Goal: Check status: Check status

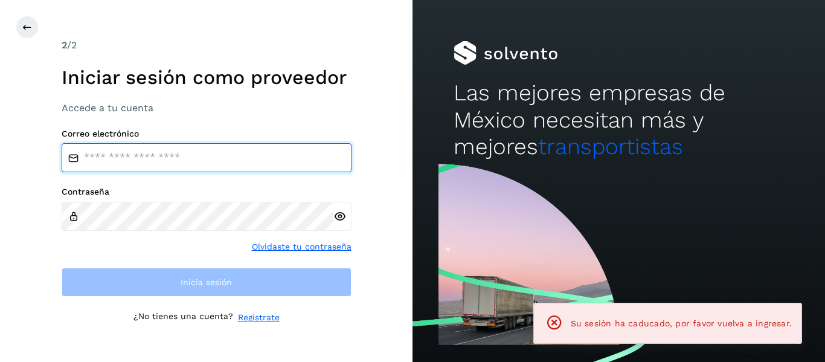
click at [184, 162] on input "email" at bounding box center [207, 157] width 290 height 29
type input "**********"
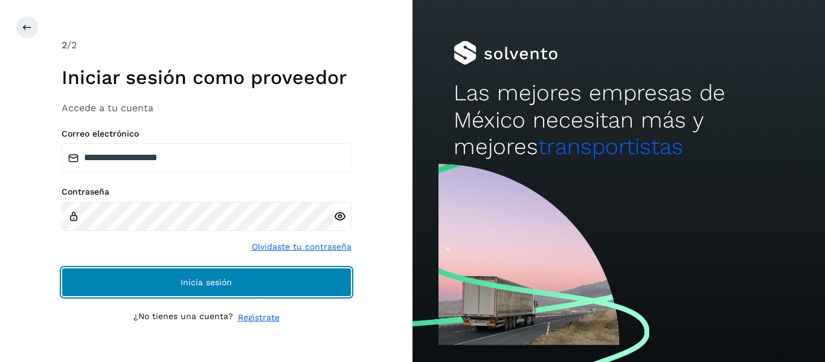
click at [158, 283] on button "Inicia sesión" at bounding box center [207, 282] width 290 height 29
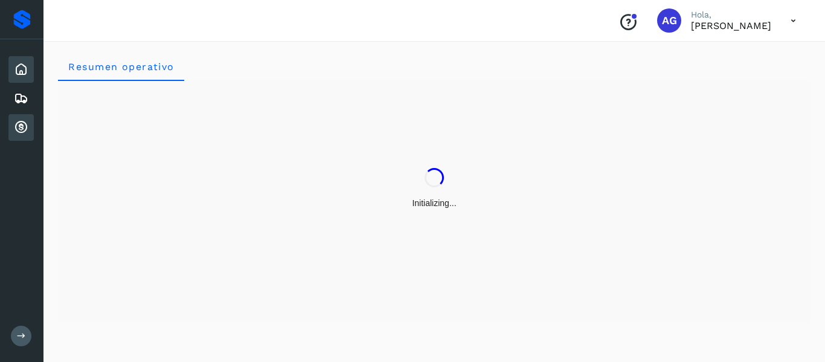
click at [25, 117] on div "Cuentas por cobrar" at bounding box center [20, 127] width 25 height 27
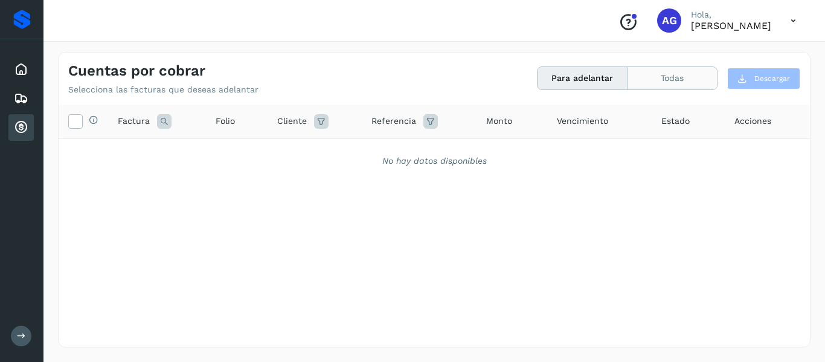
click at [664, 69] on button "Todas" at bounding box center [672, 78] width 89 height 22
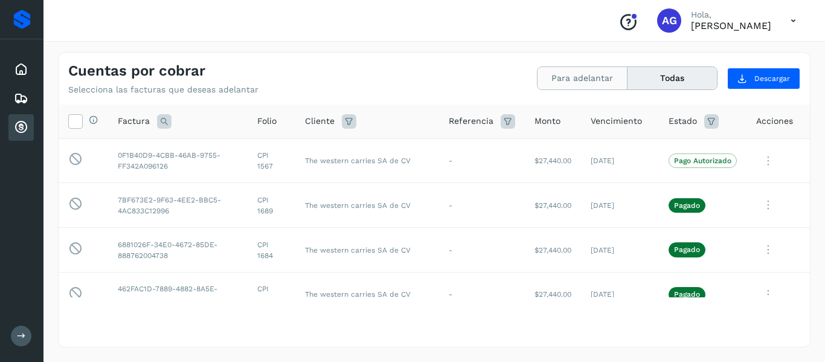
click at [569, 71] on button "Para adelantar" at bounding box center [583, 78] width 90 height 22
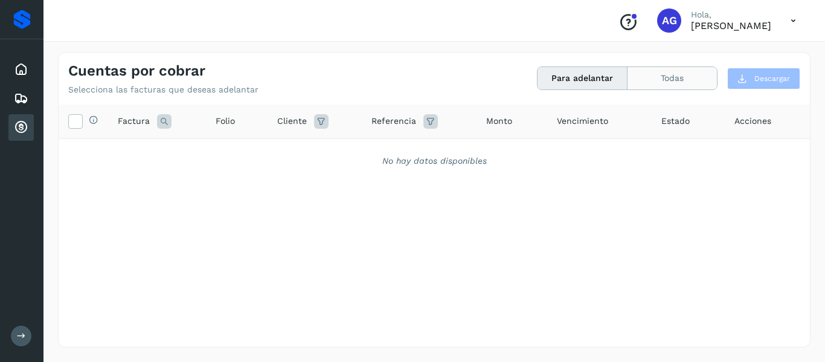
click at [660, 74] on button "Todas" at bounding box center [672, 78] width 89 height 22
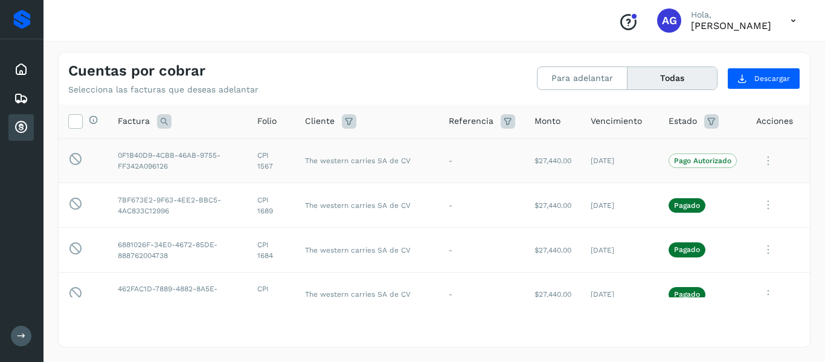
click at [451, 150] on td "-" at bounding box center [482, 160] width 86 height 45
click at [681, 164] on p "Pago Autorizado" at bounding box center [702, 160] width 57 height 8
click at [720, 156] on p "Pago Autorizado" at bounding box center [702, 160] width 57 height 8
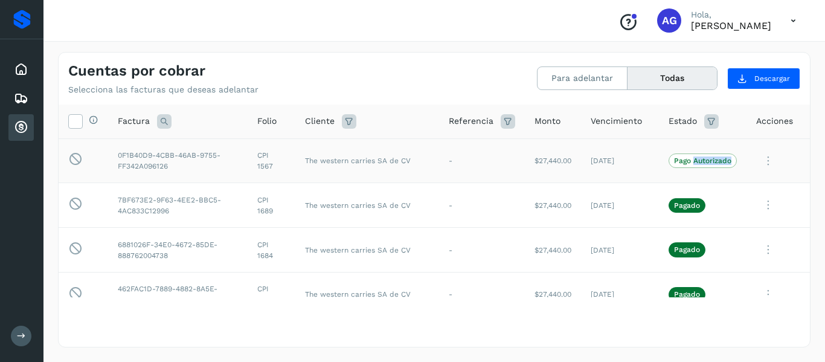
click at [720, 156] on p "Pago Autorizado" at bounding box center [702, 160] width 57 height 8
click at [730, 164] on td "Pago Autorizado" at bounding box center [703, 160] width 88 height 45
click at [757, 160] on icon at bounding box center [768, 161] width 24 height 25
click at [665, 145] on div at bounding box center [412, 181] width 825 height 362
click at [659, 163] on td "Pago Autorizado" at bounding box center [703, 160] width 88 height 45
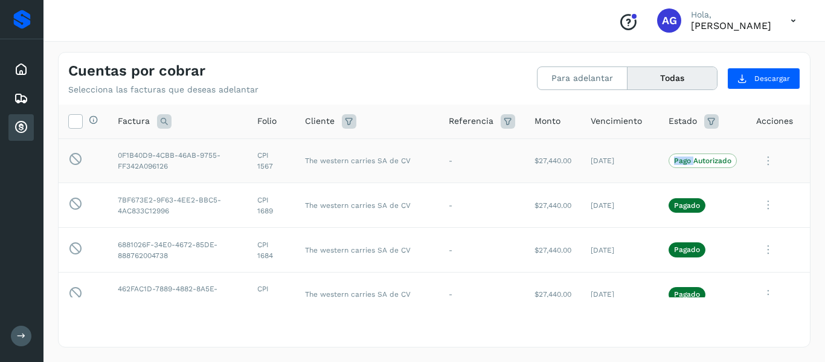
click at [659, 163] on td "Pago Autorizado" at bounding box center [703, 160] width 88 height 45
click at [607, 170] on td "[DATE]" at bounding box center [620, 160] width 78 height 45
click at [532, 161] on td "$27,440.00" at bounding box center [553, 160] width 56 height 45
click at [578, 82] on button "Para adelantar" at bounding box center [583, 78] width 90 height 22
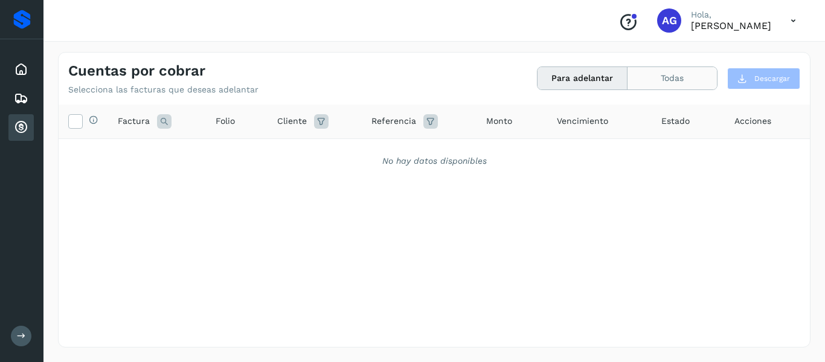
click at [656, 79] on button "Todas" at bounding box center [672, 78] width 89 height 22
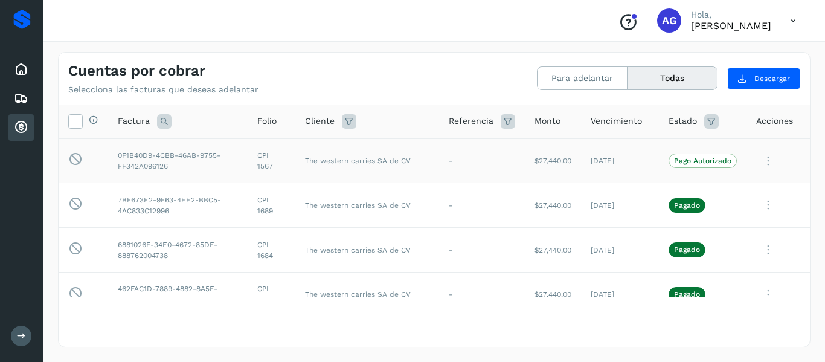
click at [582, 178] on td "[DATE]" at bounding box center [620, 160] width 78 height 45
click at [759, 166] on icon at bounding box center [768, 161] width 24 height 25
click at [541, 178] on div at bounding box center [412, 181] width 825 height 362
click at [489, 178] on td "-" at bounding box center [482, 160] width 86 height 45
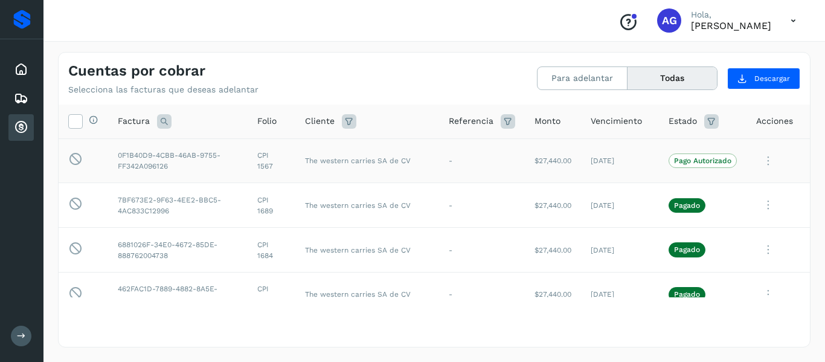
click at [489, 178] on td "-" at bounding box center [482, 160] width 86 height 45
click at [674, 161] on p "Pago Autorizado" at bounding box center [702, 160] width 57 height 8
click at [747, 172] on td at bounding box center [778, 160] width 63 height 45
click at [756, 156] on icon at bounding box center [768, 161] width 24 height 25
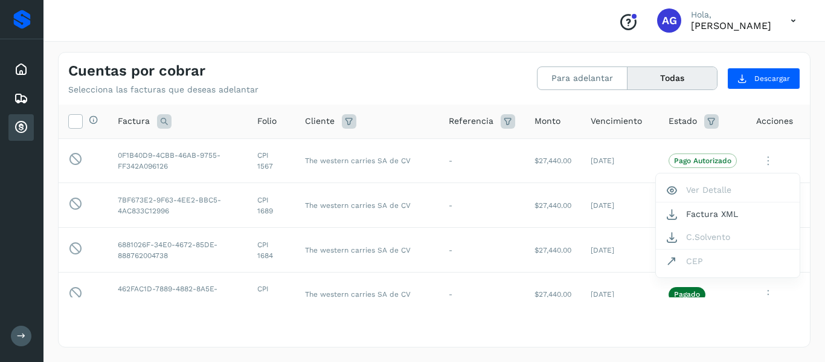
click at [796, 167] on div at bounding box center [412, 181] width 825 height 362
click at [761, 117] on span "Acciones" at bounding box center [774, 121] width 37 height 13
click at [676, 123] on span "Estado" at bounding box center [683, 121] width 28 height 13
click at [705, 121] on icon at bounding box center [712, 121] width 15 height 15
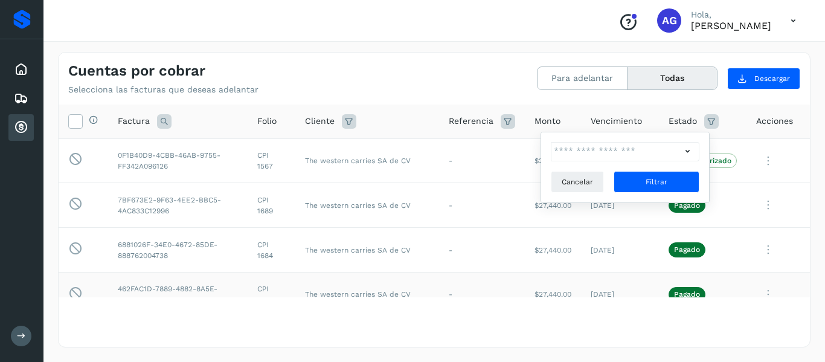
click at [526, 285] on td "$27,440.00" at bounding box center [553, 294] width 56 height 45
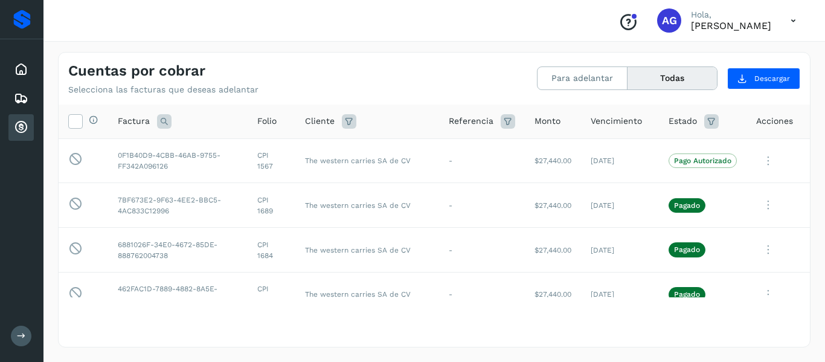
click at [705, 127] on icon at bounding box center [712, 121] width 15 height 15
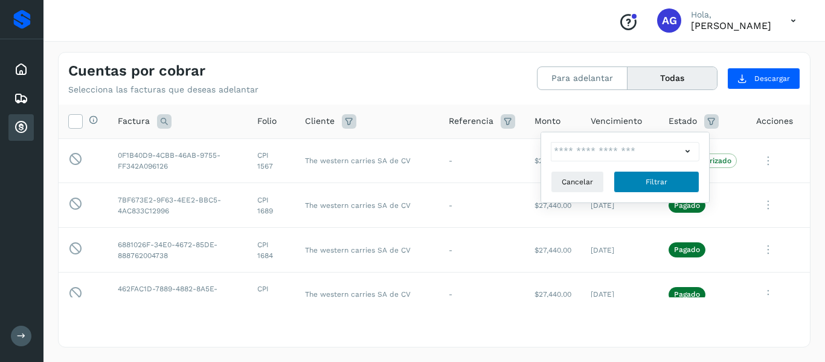
click at [682, 189] on button "Filtrar" at bounding box center [657, 182] width 86 height 22
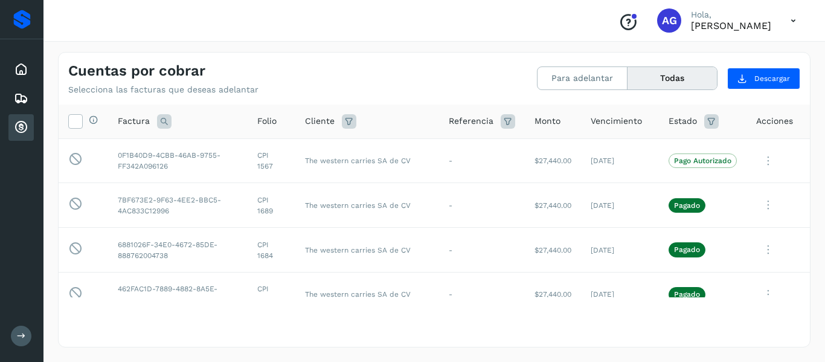
click at [705, 123] on icon at bounding box center [712, 121] width 15 height 15
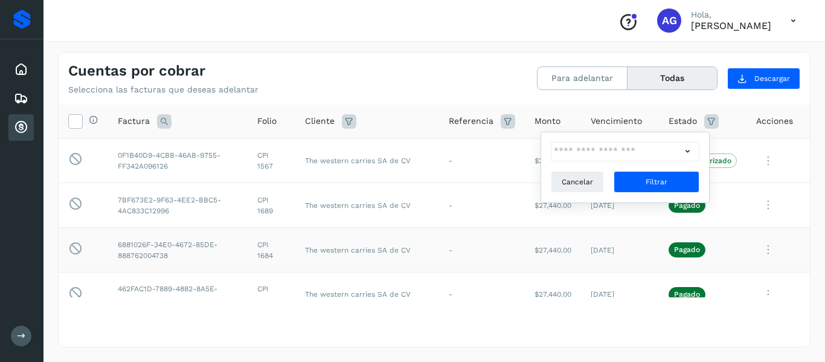
click at [566, 266] on td "$27,440.00" at bounding box center [553, 250] width 56 height 45
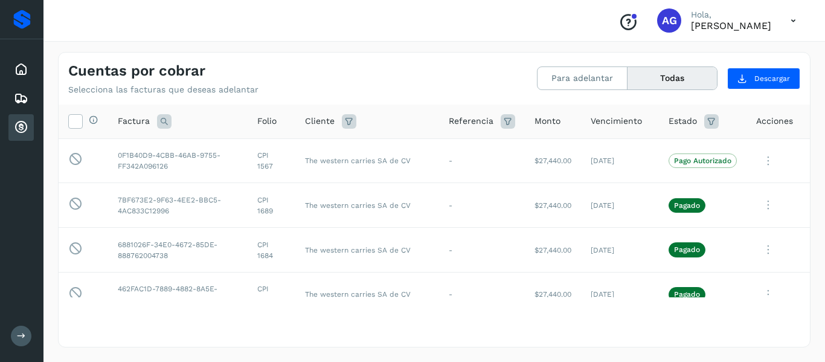
click at [705, 120] on icon at bounding box center [712, 121] width 15 height 15
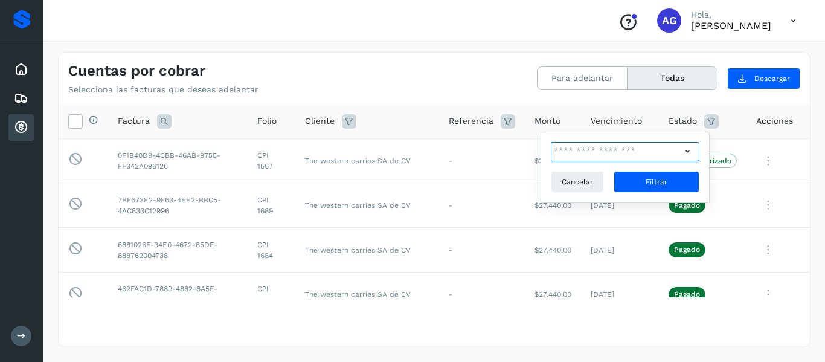
click at [625, 150] on input "text" at bounding box center [616, 151] width 131 height 19
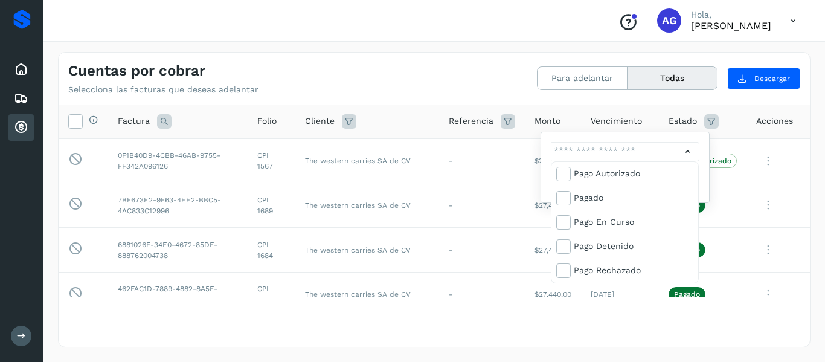
click at [792, 221] on div at bounding box center [412, 181] width 825 height 362
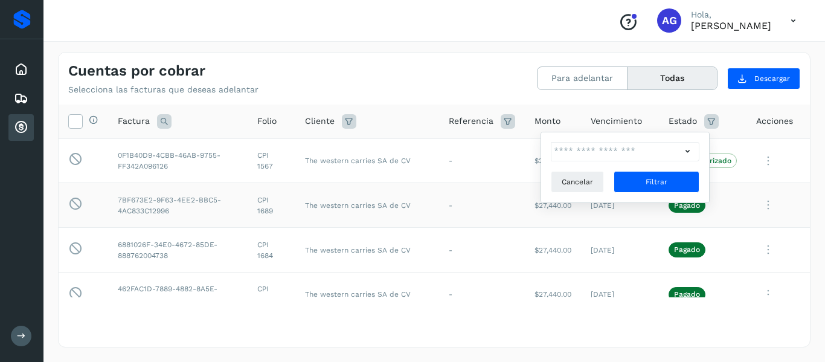
click at [785, 216] on div at bounding box center [778, 205] width 44 height 25
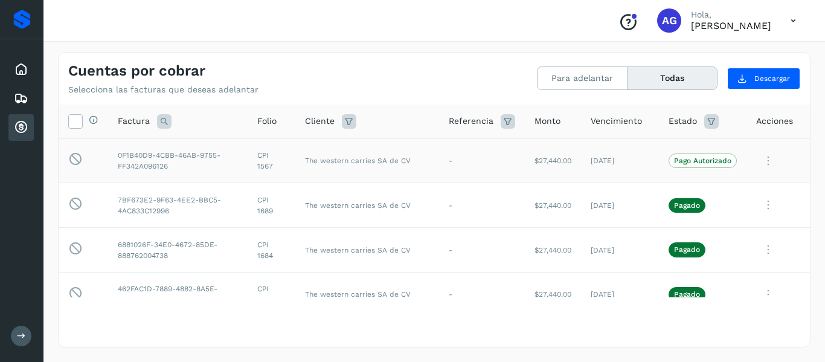
click at [686, 160] on p "Pago Autorizado" at bounding box center [702, 160] width 57 height 8
click at [628, 183] on td "[DATE]" at bounding box center [620, 205] width 78 height 45
click at [590, 173] on td "[DATE]" at bounding box center [620, 160] width 78 height 45
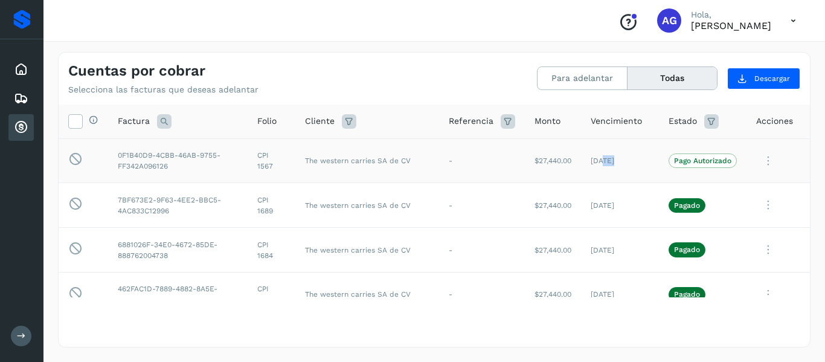
click at [590, 173] on td "[DATE]" at bounding box center [620, 160] width 78 height 45
click at [711, 159] on p "Pago Autorizado" at bounding box center [702, 160] width 57 height 8
click at [631, 16] on div at bounding box center [634, 16] width 7 height 7
click at [62, 120] on th "Selecciona todas las facturas disponibles para adelanto" at bounding box center [84, 122] width 50 height 34
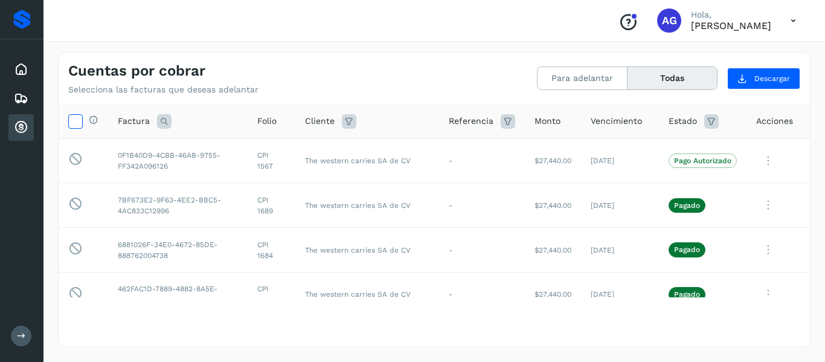
click at [71, 126] on icon at bounding box center [75, 120] width 13 height 13
click at [566, 75] on button "Para adelantar" at bounding box center [583, 78] width 90 height 22
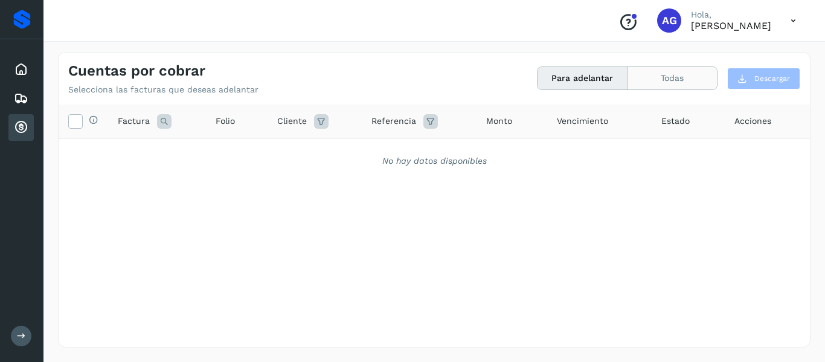
click at [667, 72] on button "Todas" at bounding box center [672, 78] width 89 height 22
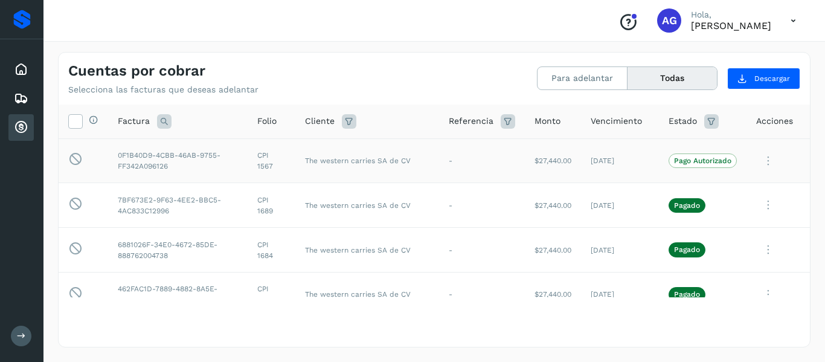
click at [492, 172] on td "-" at bounding box center [482, 160] width 86 height 45
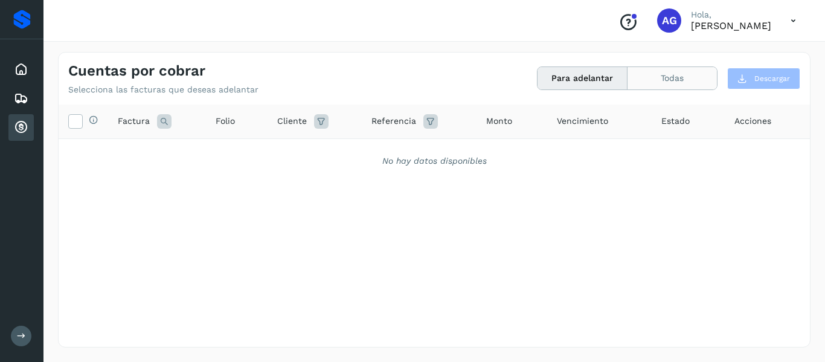
click at [670, 69] on button "Todas" at bounding box center [672, 78] width 89 height 22
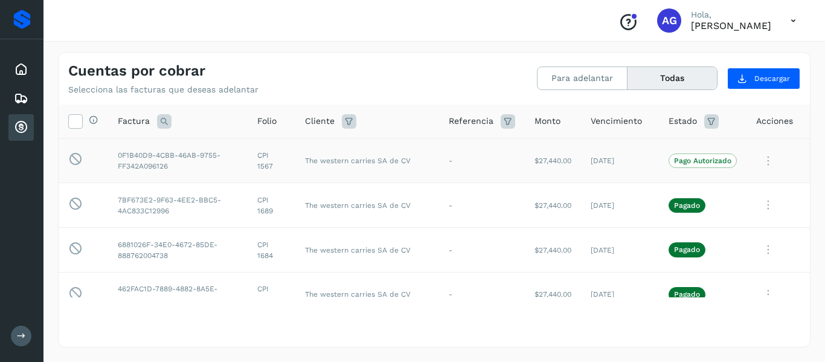
click at [674, 159] on p "Pago Autorizado" at bounding box center [702, 160] width 57 height 8
click at [581, 71] on button "Para adelantar" at bounding box center [583, 78] width 90 height 22
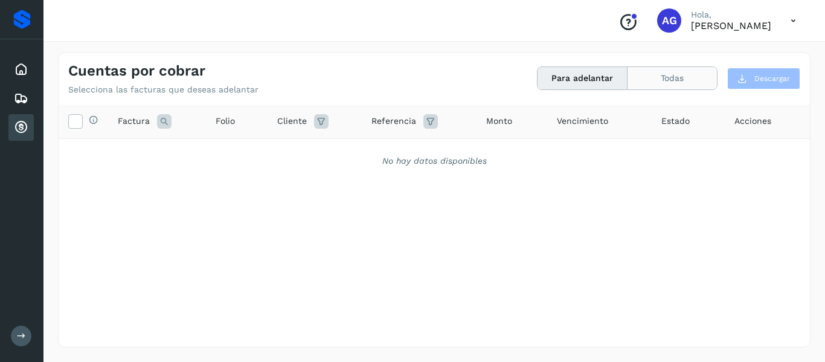
click at [653, 81] on button "Todas" at bounding box center [672, 78] width 89 height 22
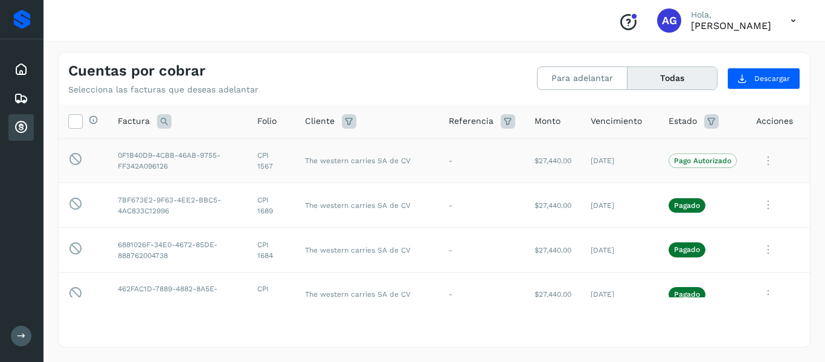
click at [759, 163] on icon at bounding box center [768, 161] width 24 height 25
click at [615, 147] on div at bounding box center [412, 181] width 825 height 362
click at [662, 168] on td "Pago Autorizado" at bounding box center [703, 160] width 88 height 45
click at [595, 154] on td "[DATE]" at bounding box center [620, 160] width 78 height 45
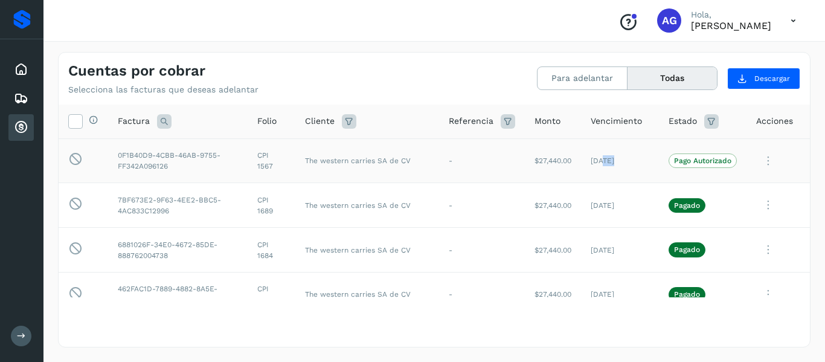
click at [595, 154] on td "[DATE]" at bounding box center [620, 160] width 78 height 45
click at [487, 160] on td "-" at bounding box center [482, 160] width 86 height 45
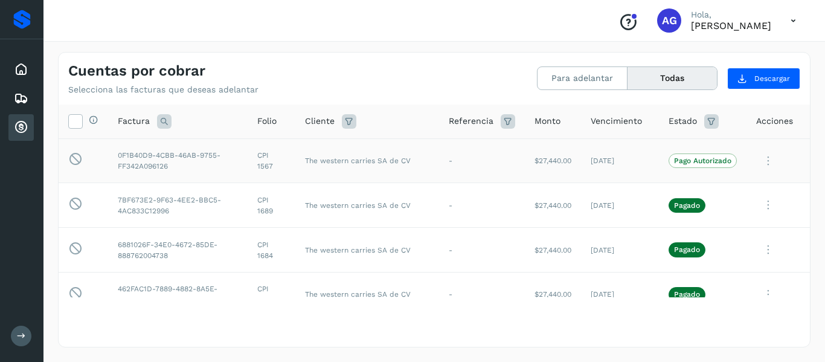
click at [487, 160] on td "-" at bounding box center [482, 160] width 86 height 45
click at [726, 153] on td "Pago Autorizado" at bounding box center [703, 160] width 88 height 45
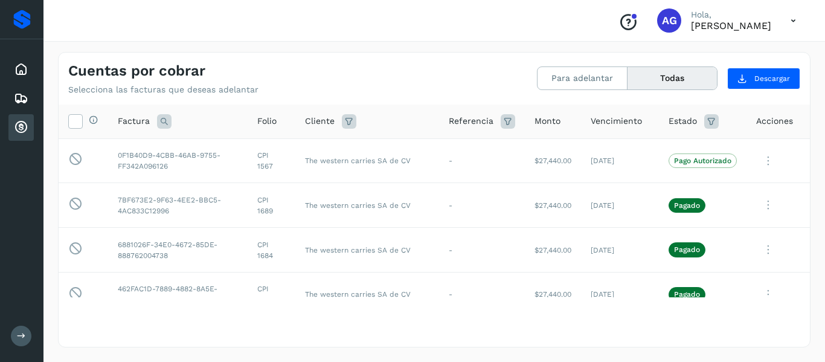
click at [337, 74] on div "Cuentas por cobrar Selecciona las facturas que deseas adelantar" at bounding box center [251, 78] width 366 height 33
